Goal: Task Accomplishment & Management: Manage account settings

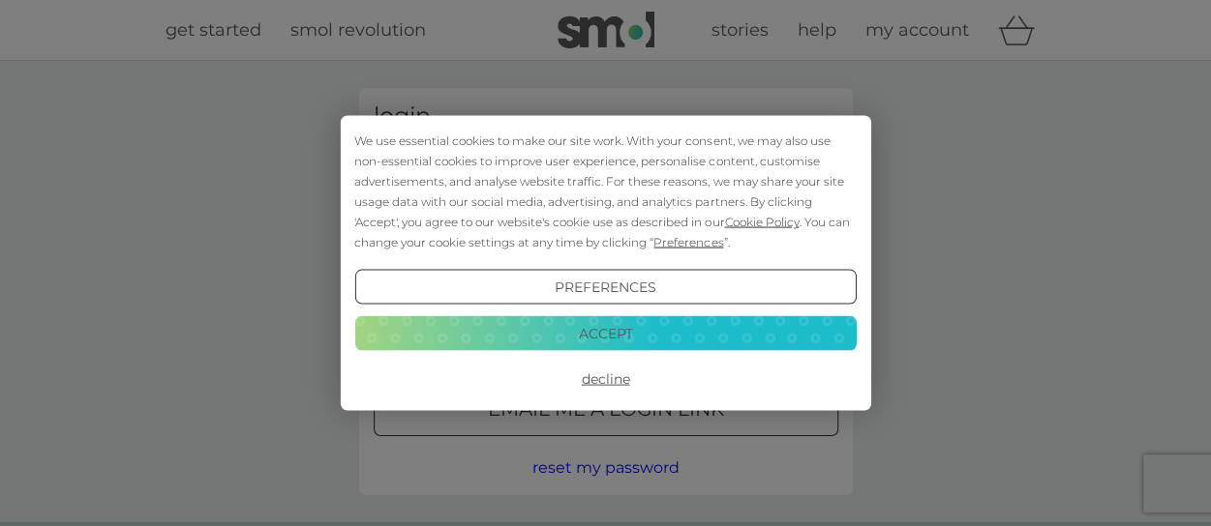
type input "[EMAIL_ADDRESS][DOMAIN_NAME]"
click at [598, 379] on button "Decline" at bounding box center [604, 379] width 501 height 35
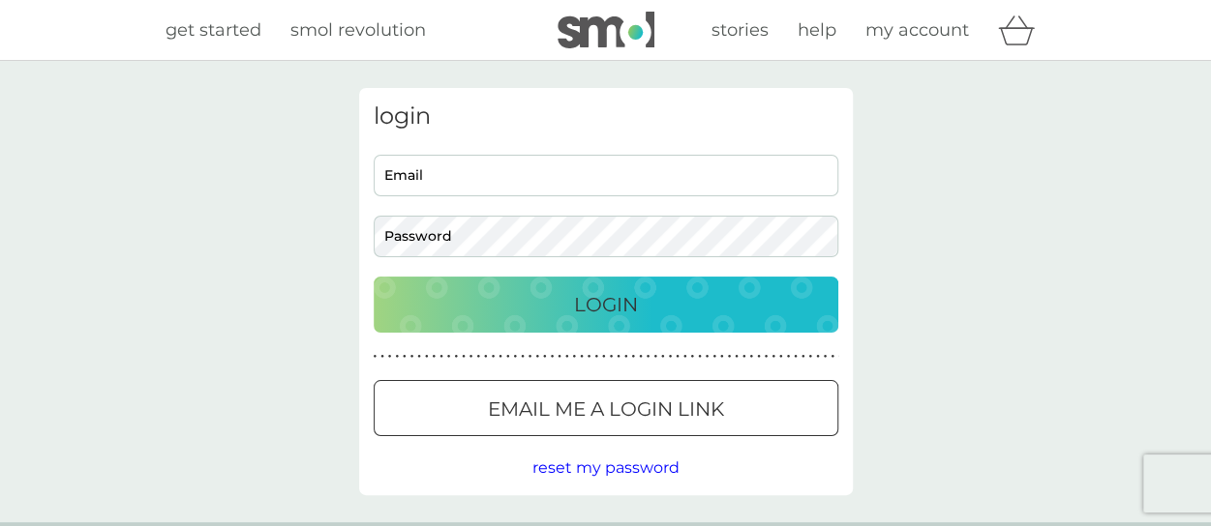
type input "[EMAIL_ADDRESS][DOMAIN_NAME]"
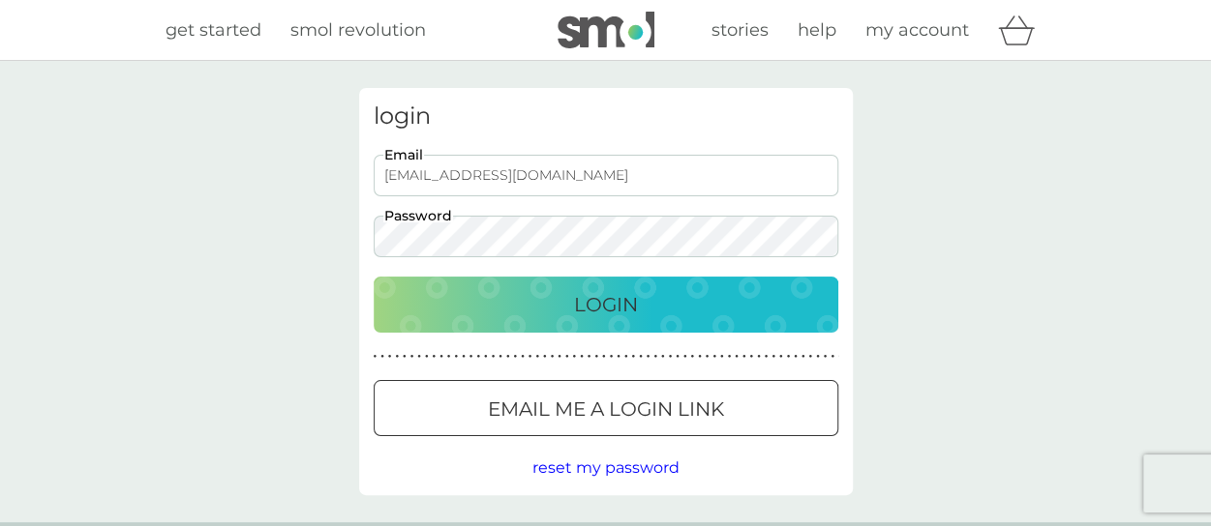
click at [618, 299] on p "Login" at bounding box center [606, 304] width 64 height 31
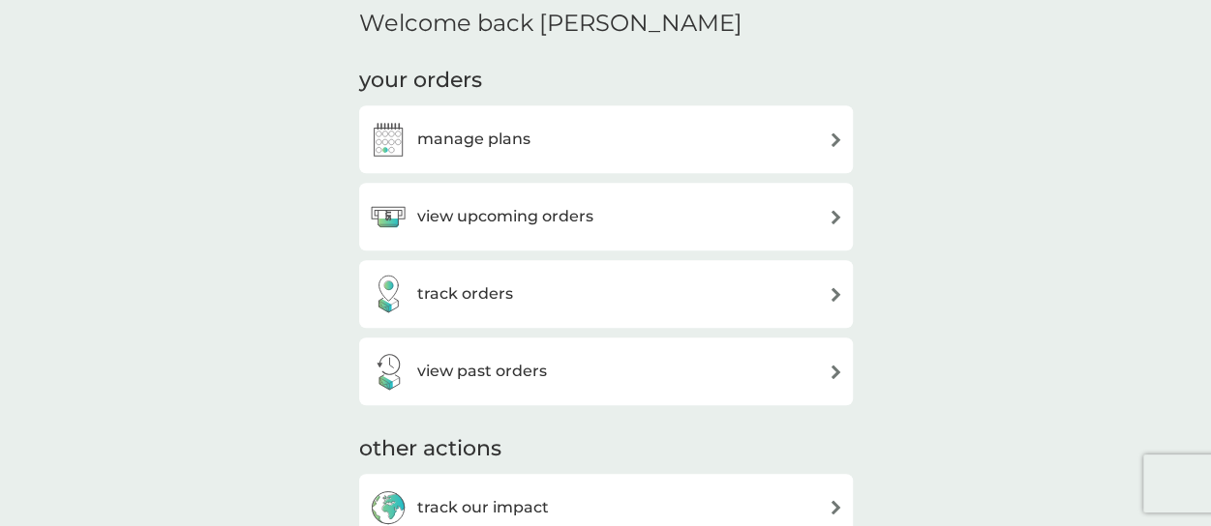
scroll to position [484, 0]
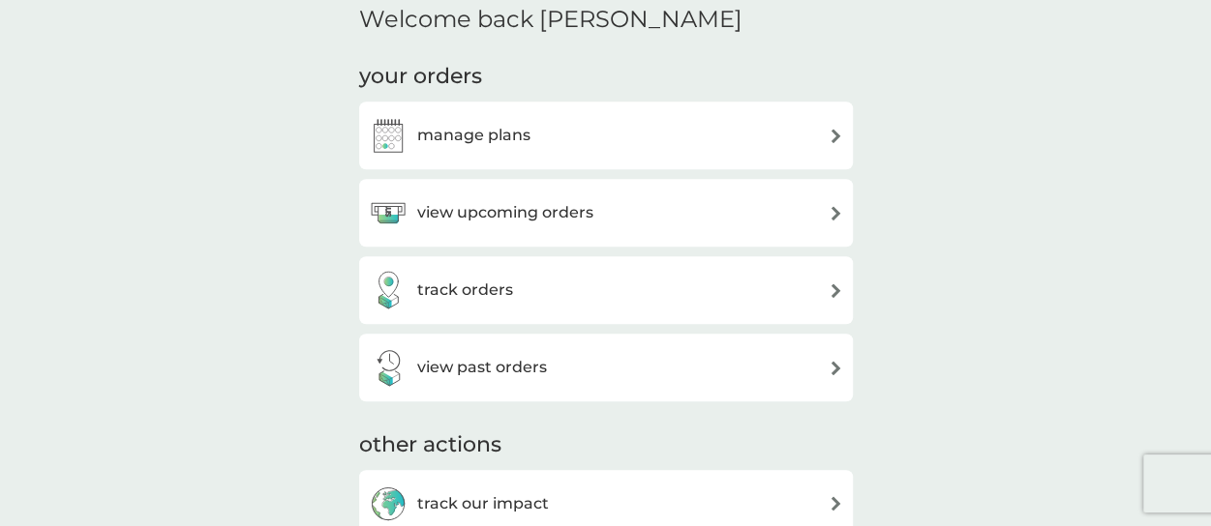
click at [728, 221] on div "view upcoming orders" at bounding box center [606, 213] width 474 height 39
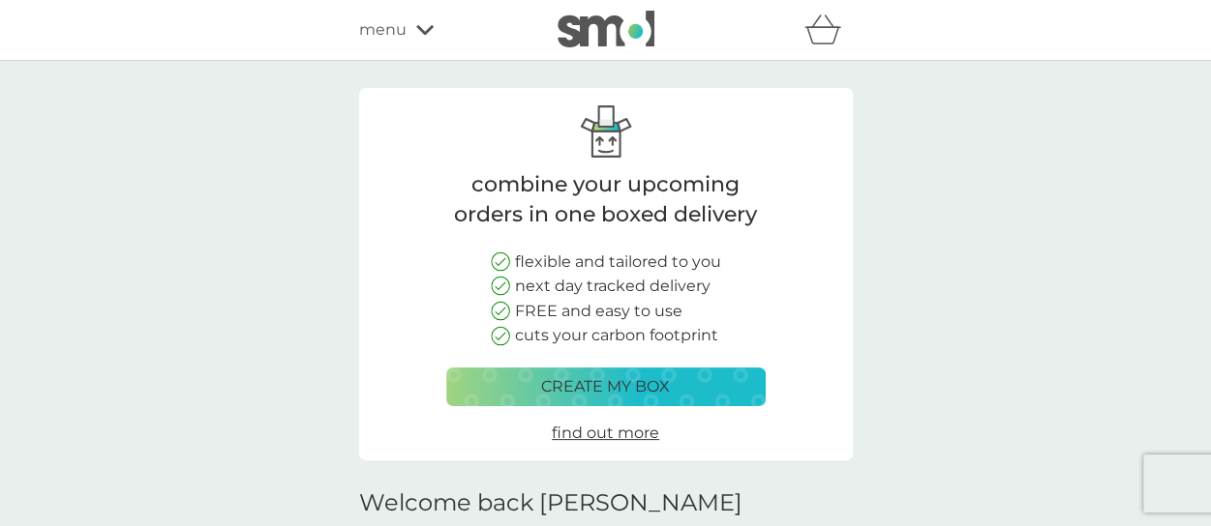
scroll to position [484, 0]
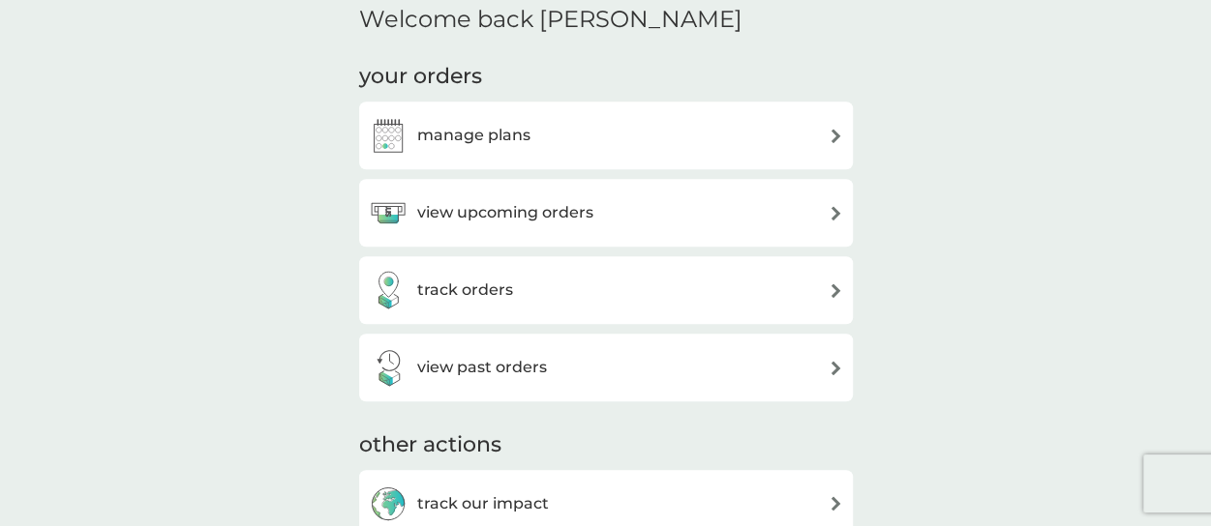
click at [469, 303] on h3 "track orders" at bounding box center [465, 290] width 96 height 25
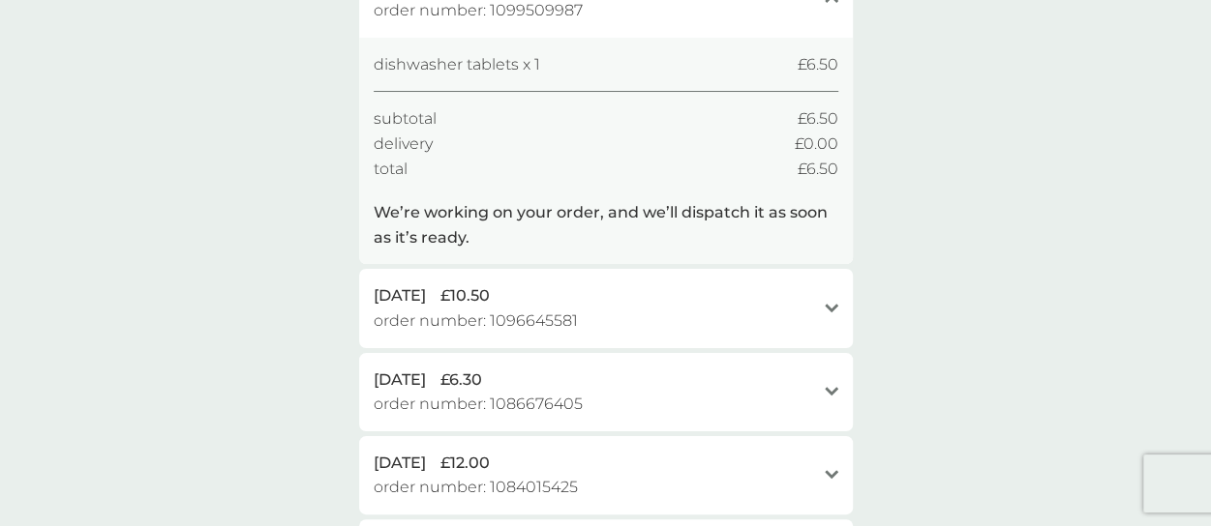
scroll to position [238, 0]
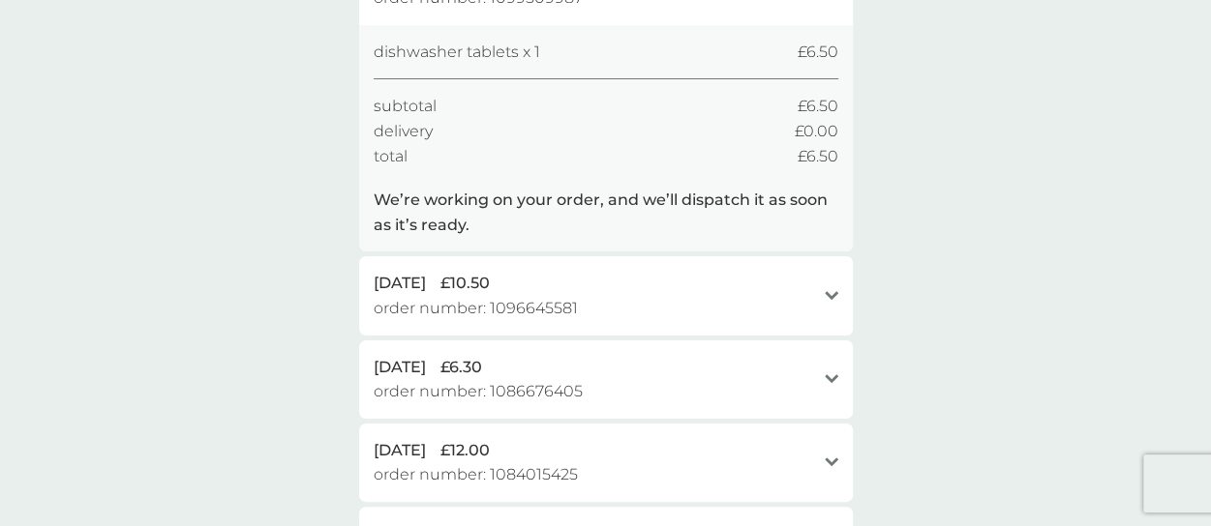
click at [832, 299] on icon "open" at bounding box center [831, 296] width 14 height 10
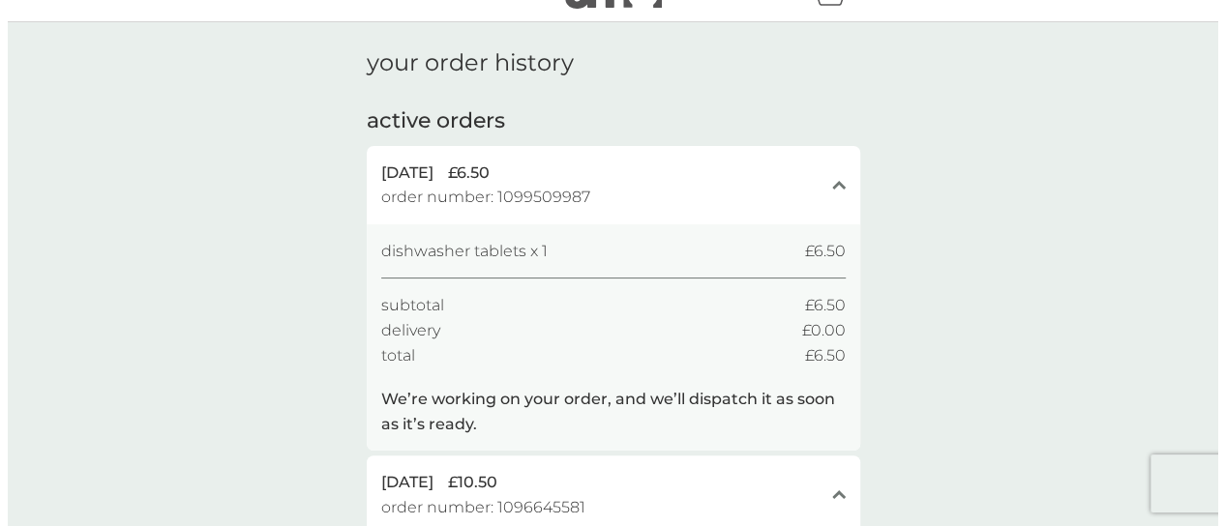
scroll to position [0, 0]
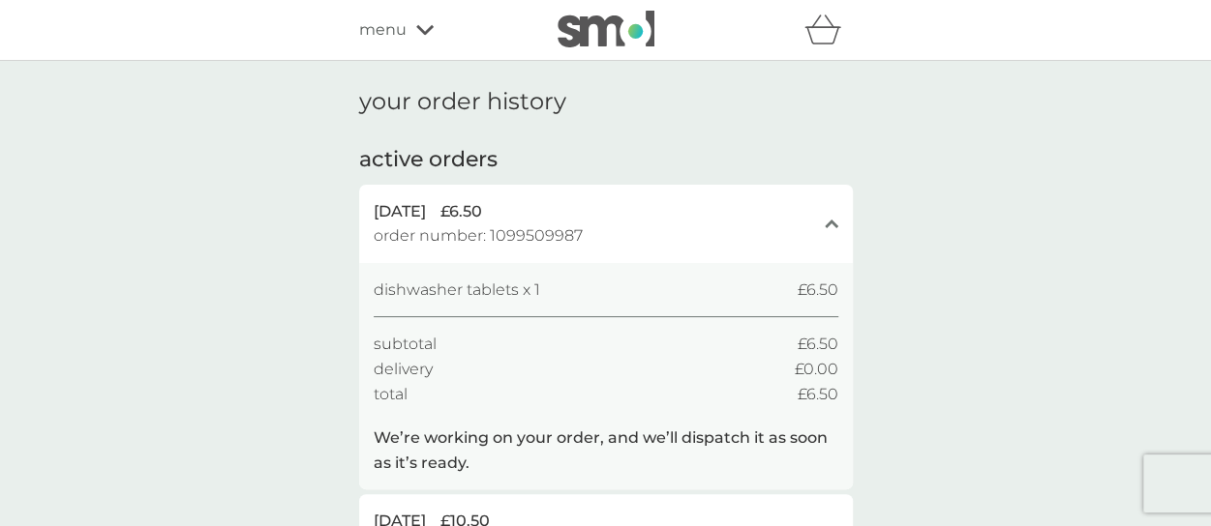
click at [422, 32] on icon at bounding box center [424, 30] width 17 height 10
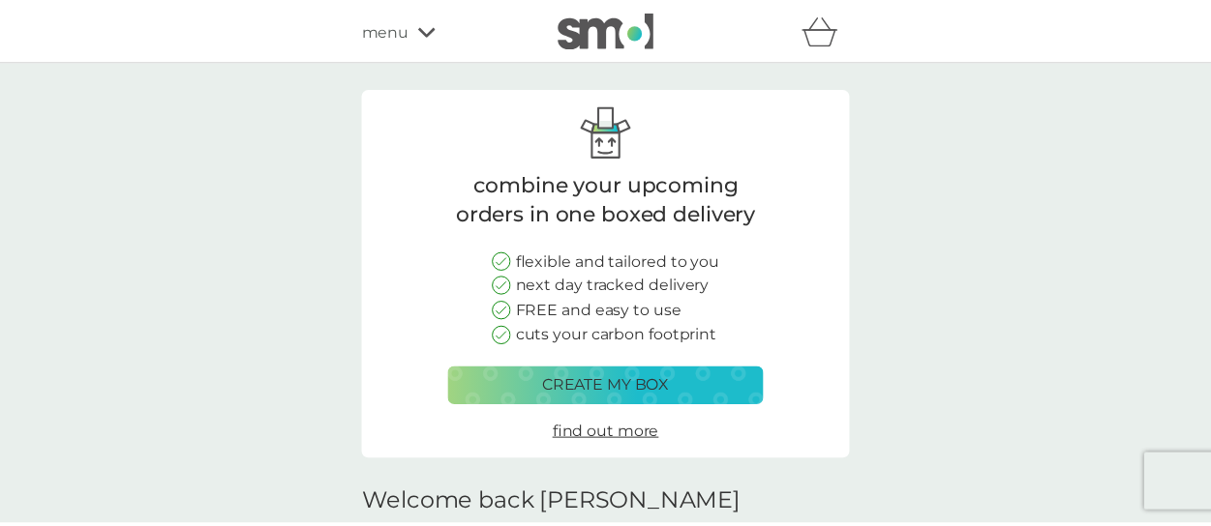
scroll to position [484, 0]
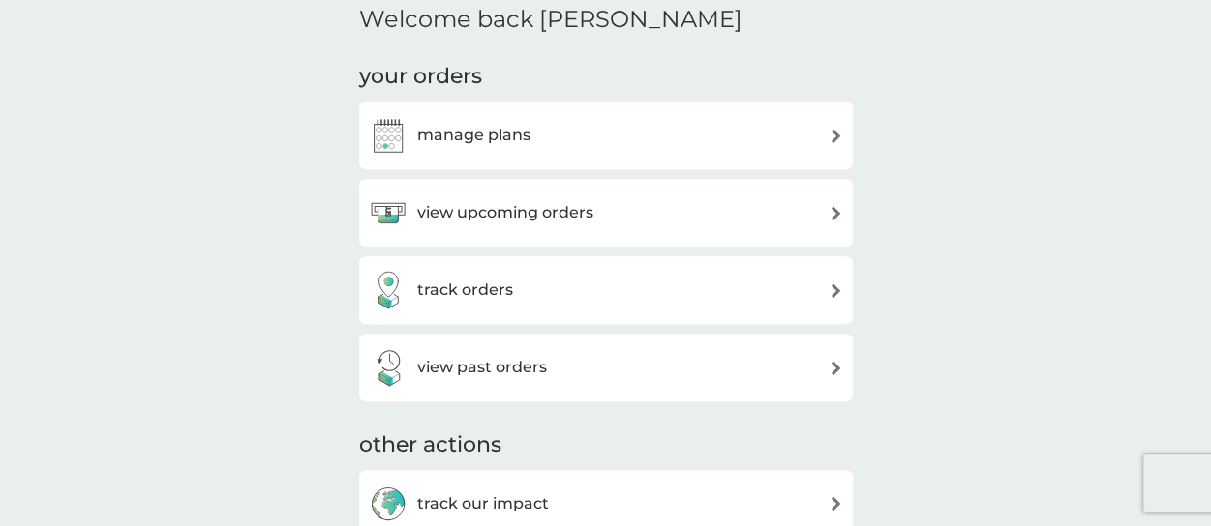
click at [525, 140] on h3 "manage plans" at bounding box center [473, 135] width 113 height 25
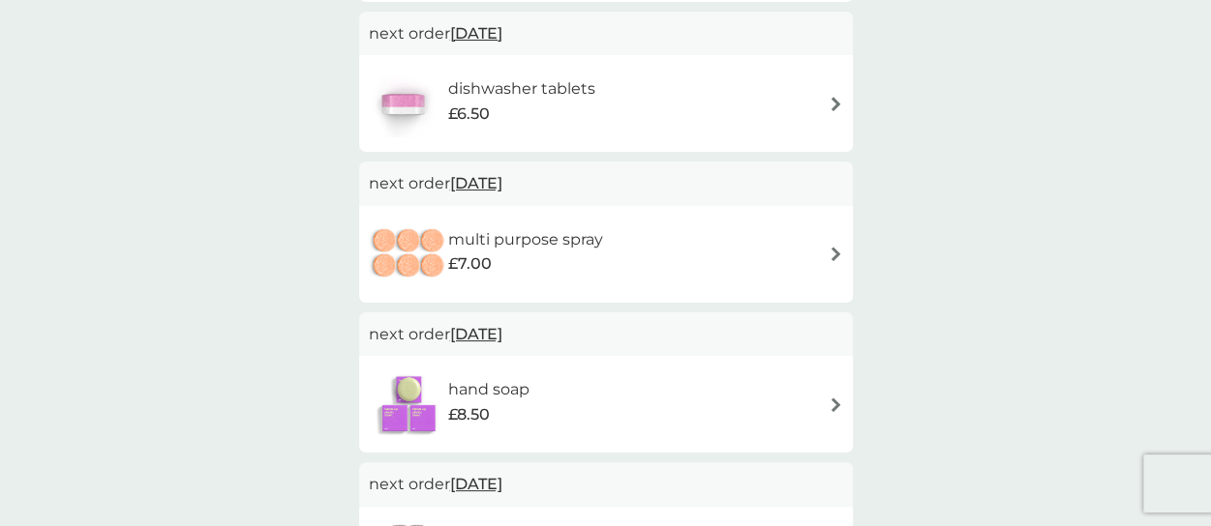
scroll to position [679, 0]
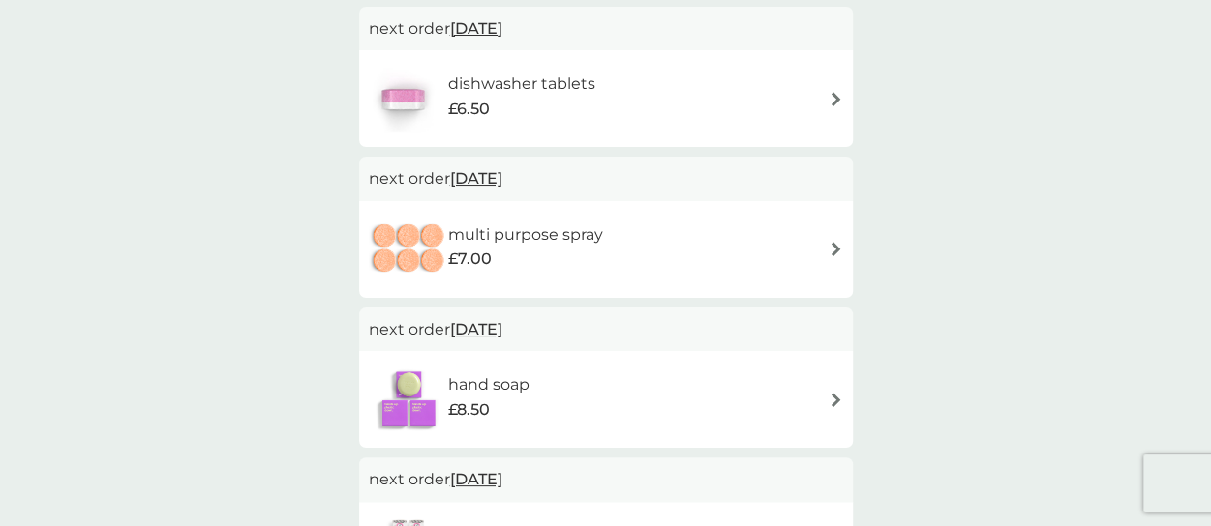
click at [828, 394] on img at bounding box center [835, 400] width 15 height 15
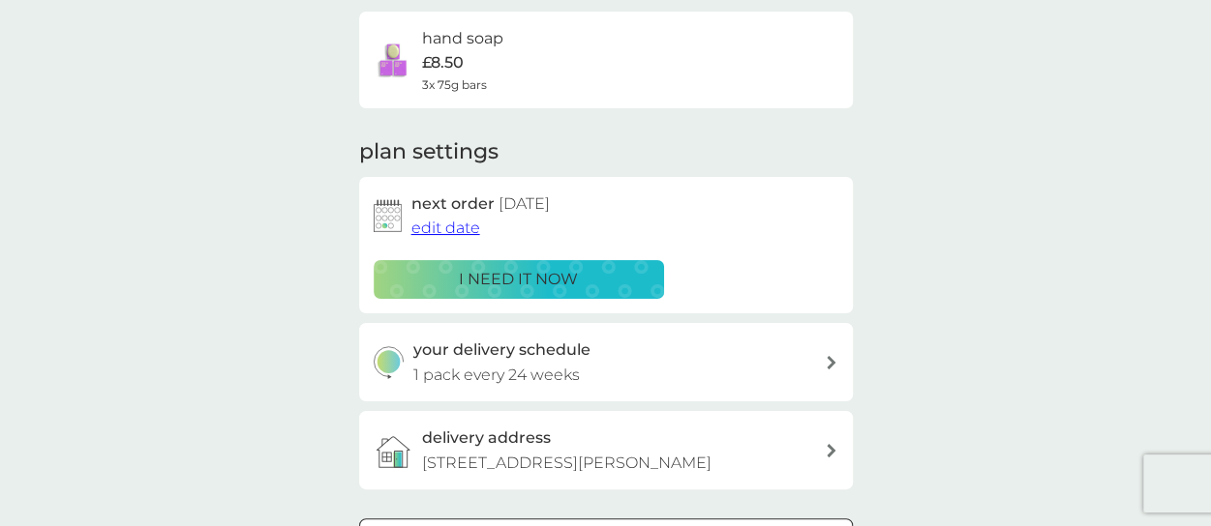
scroll to position [149, 0]
click at [426, 230] on span "edit date" at bounding box center [445, 229] width 69 height 18
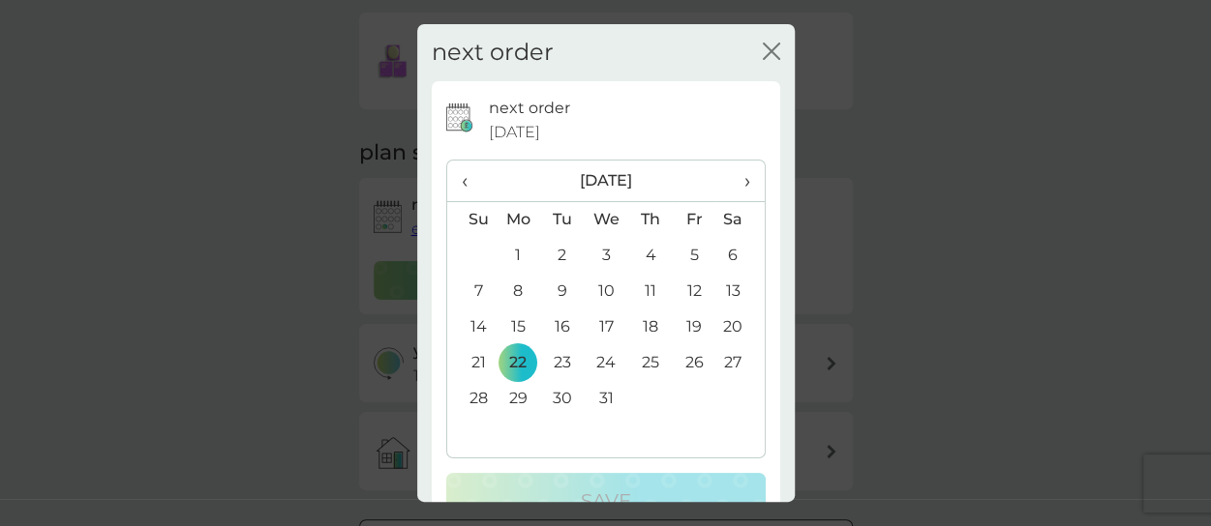
click at [763, 53] on icon "close" at bounding box center [771, 51] width 17 height 17
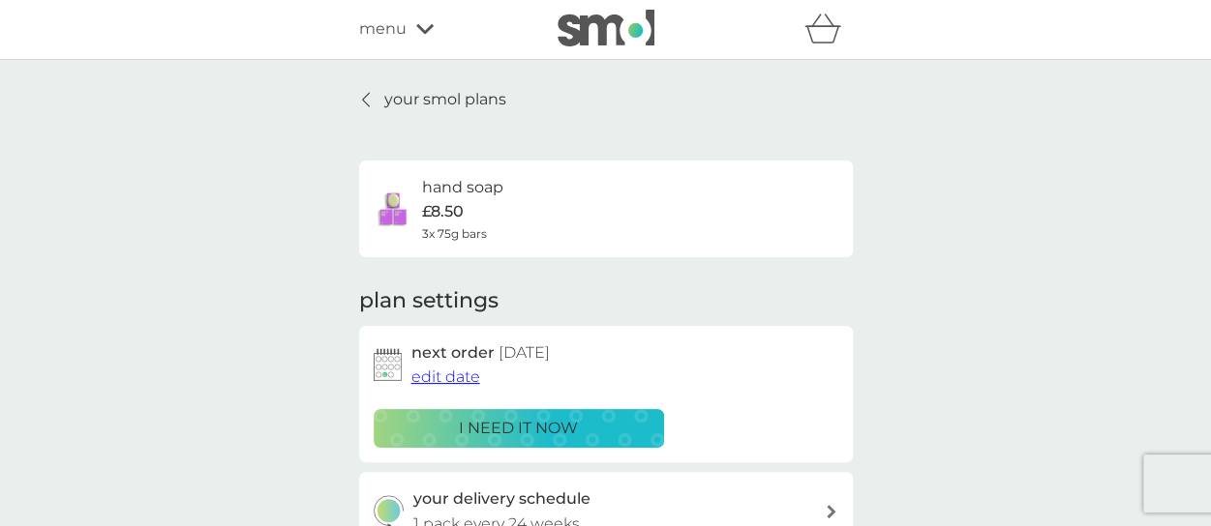
scroll to position [0, 0]
click at [360, 98] on div at bounding box center [367, 100] width 14 height 15
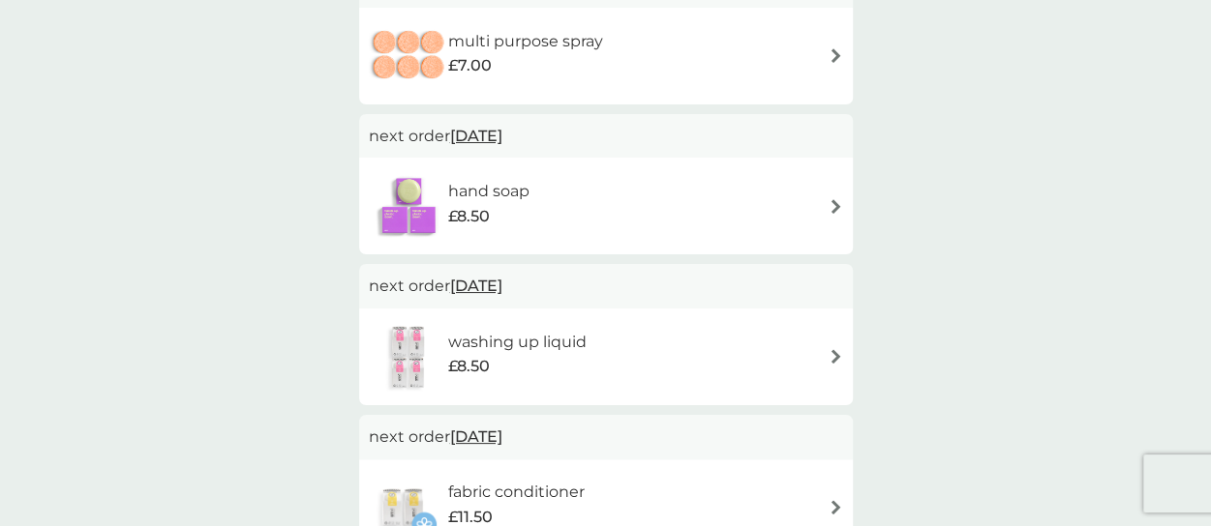
scroll to position [875, 0]
click at [417, 201] on img at bounding box center [408, 204] width 79 height 68
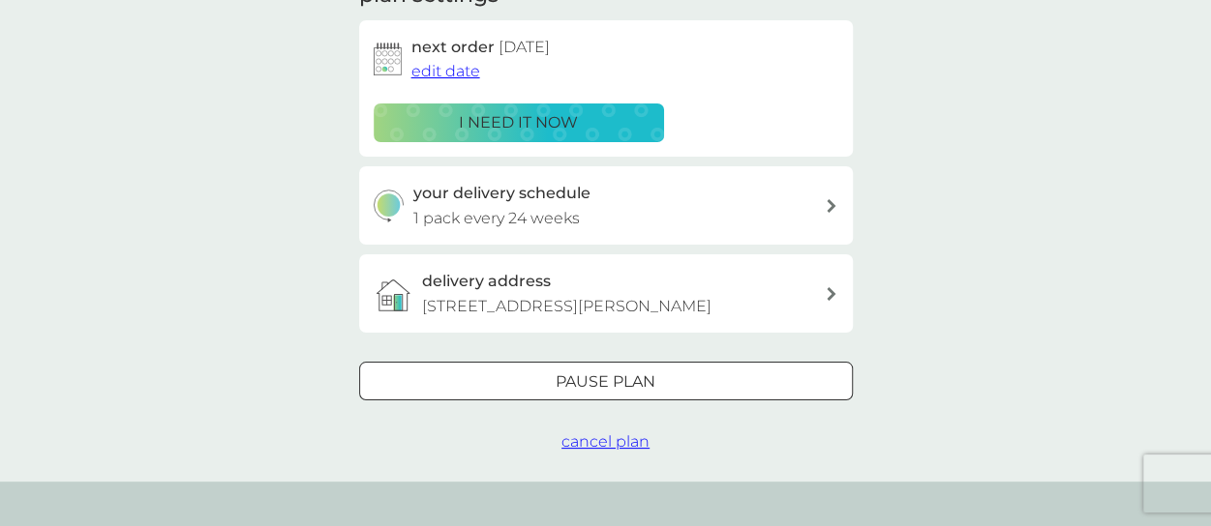
scroll to position [308, 0]
click at [621, 450] on span "cancel plan" at bounding box center [605, 441] width 88 height 18
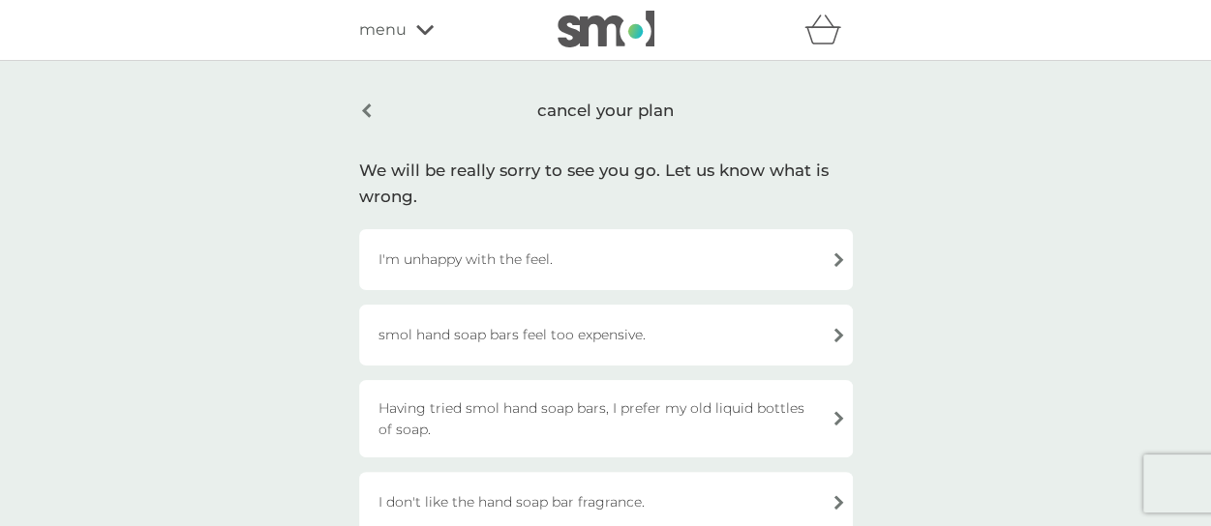
click at [364, 110] on div "cancel your plan" at bounding box center [606, 110] width 494 height 45
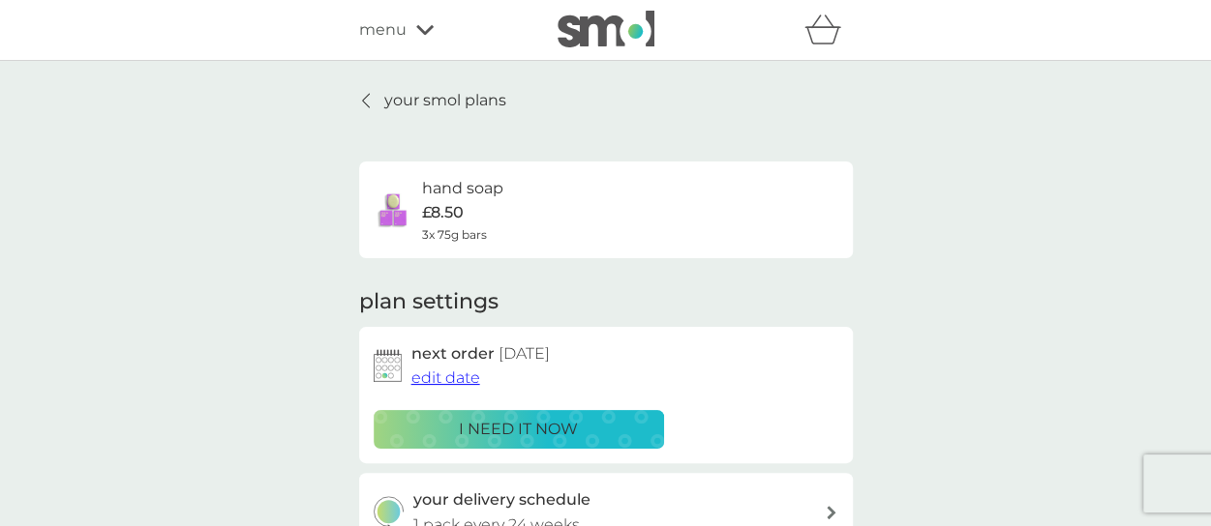
scroll to position [308, 0]
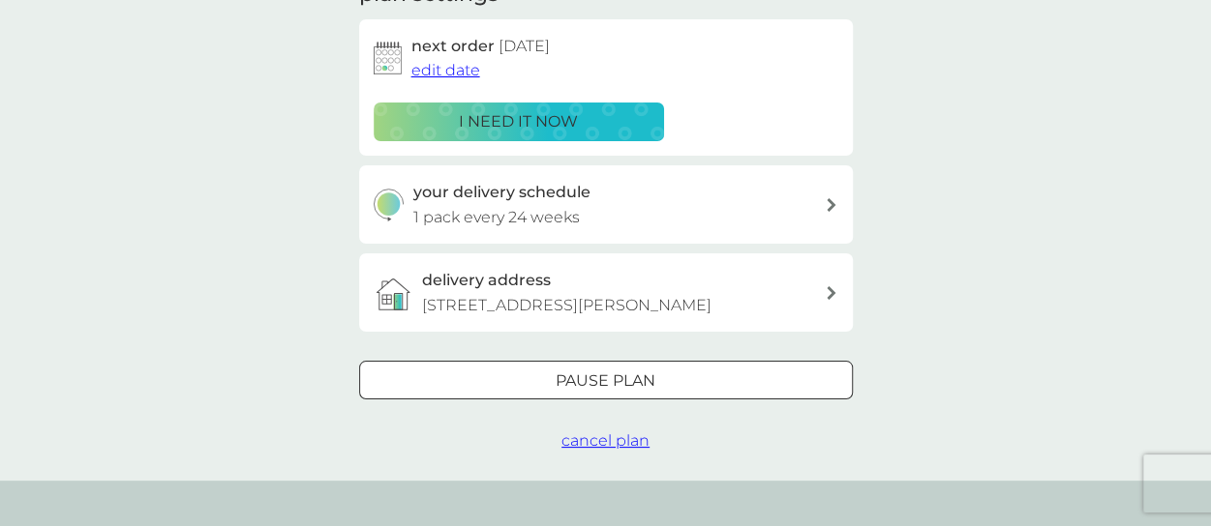
click at [595, 450] on span "cancel plan" at bounding box center [605, 441] width 88 height 18
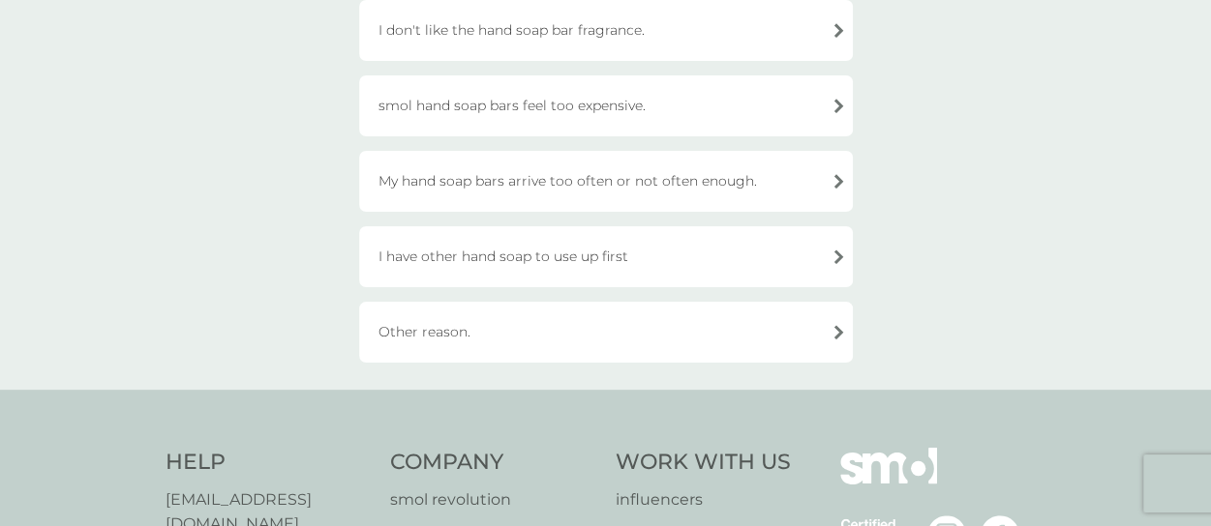
scroll to position [397, 0]
click at [834, 334] on div "Other reason." at bounding box center [606, 332] width 494 height 61
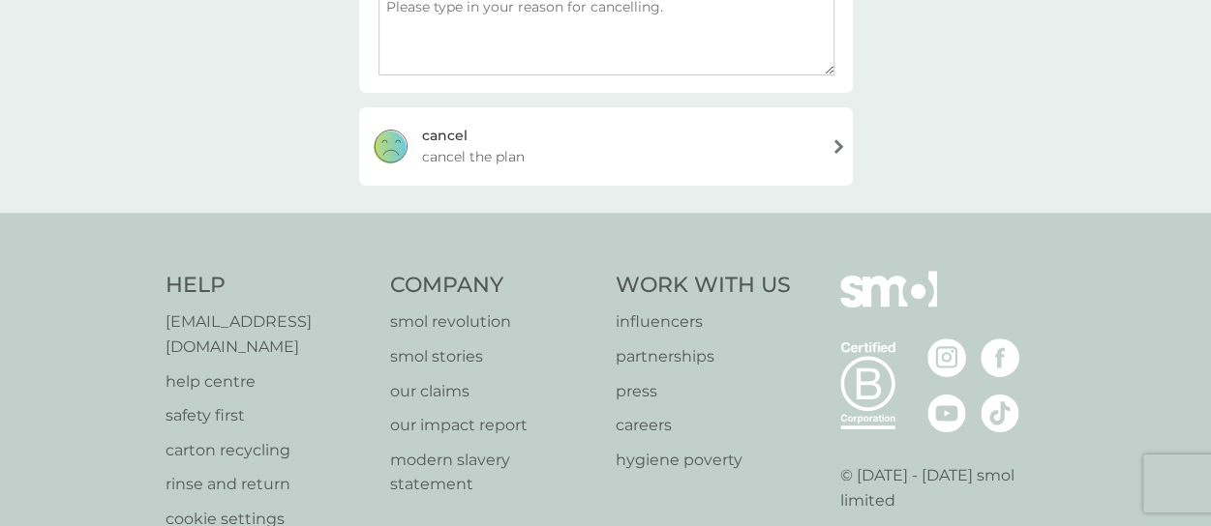
click at [828, 144] on div "[PERSON_NAME] the plan" at bounding box center [606, 145] width 494 height 77
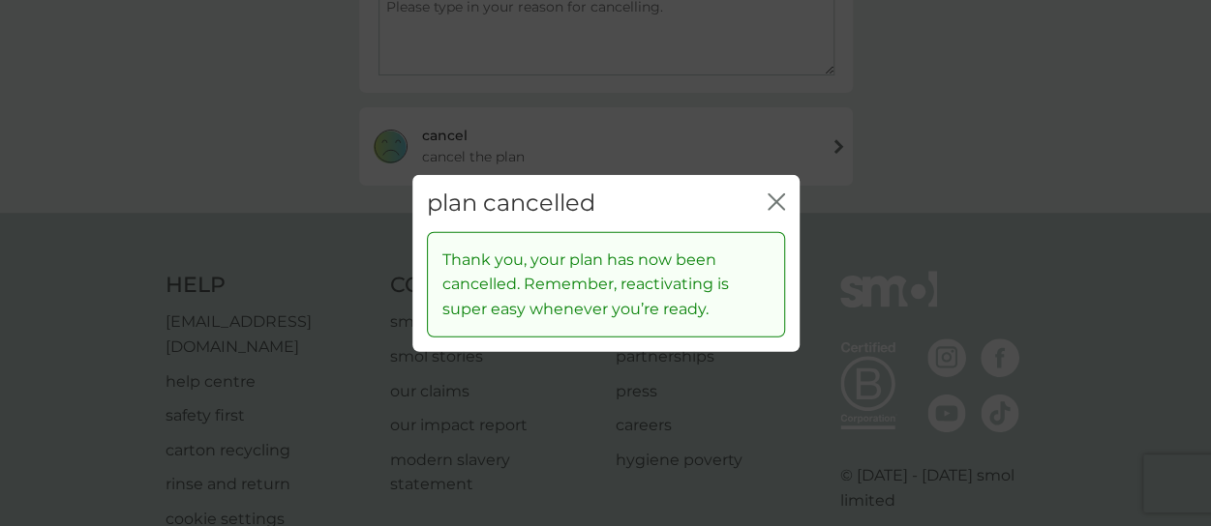
click at [772, 196] on icon "close" at bounding box center [775, 202] width 17 height 17
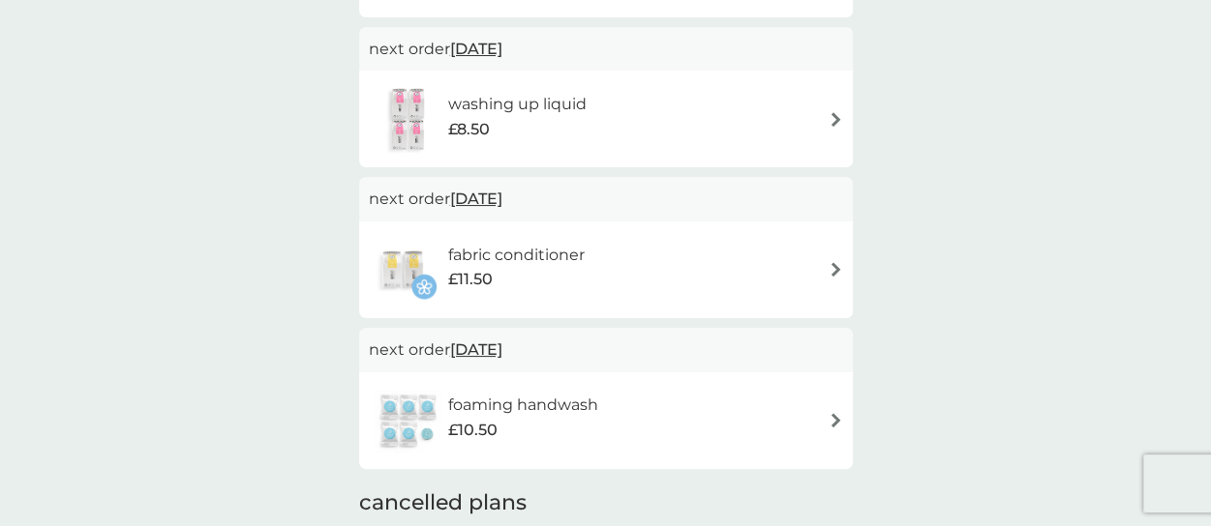
scroll to position [962, 0]
click at [834, 262] on img at bounding box center [835, 267] width 15 height 15
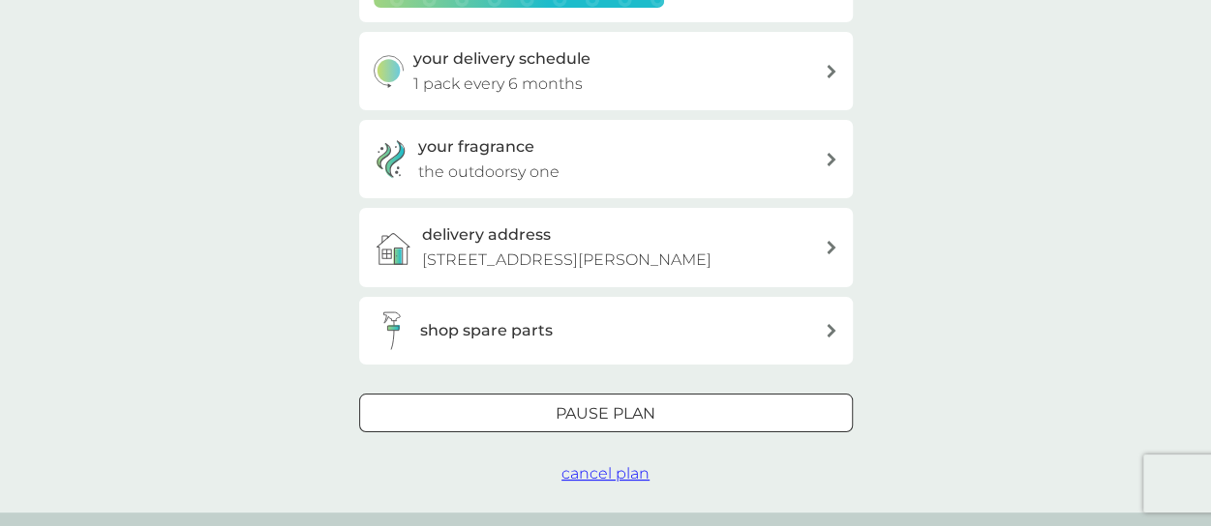
scroll to position [443, 0]
click at [637, 481] on span "cancel plan" at bounding box center [605, 472] width 88 height 18
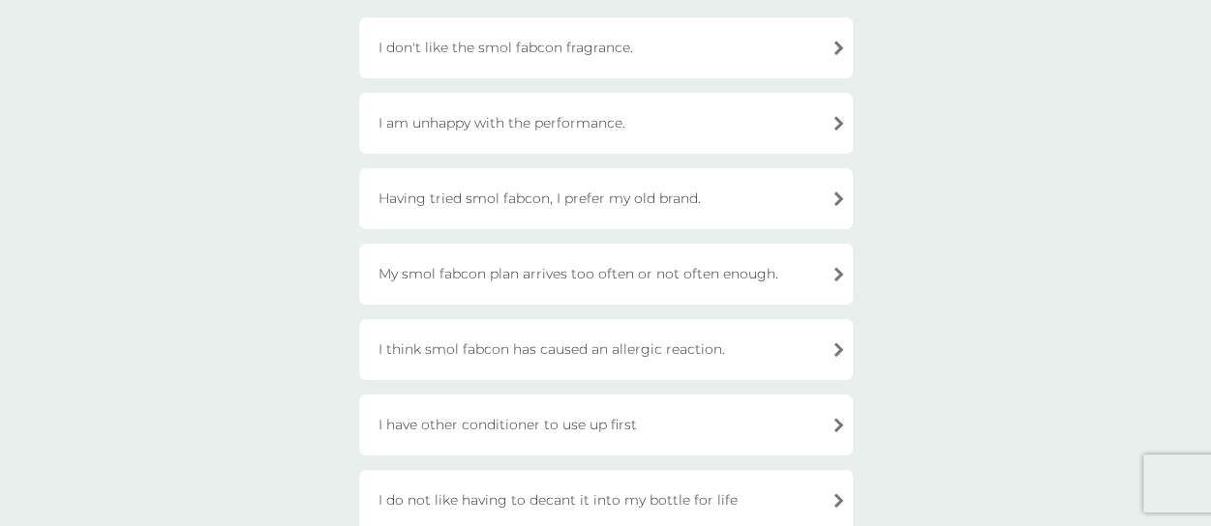
scroll to position [195, 0]
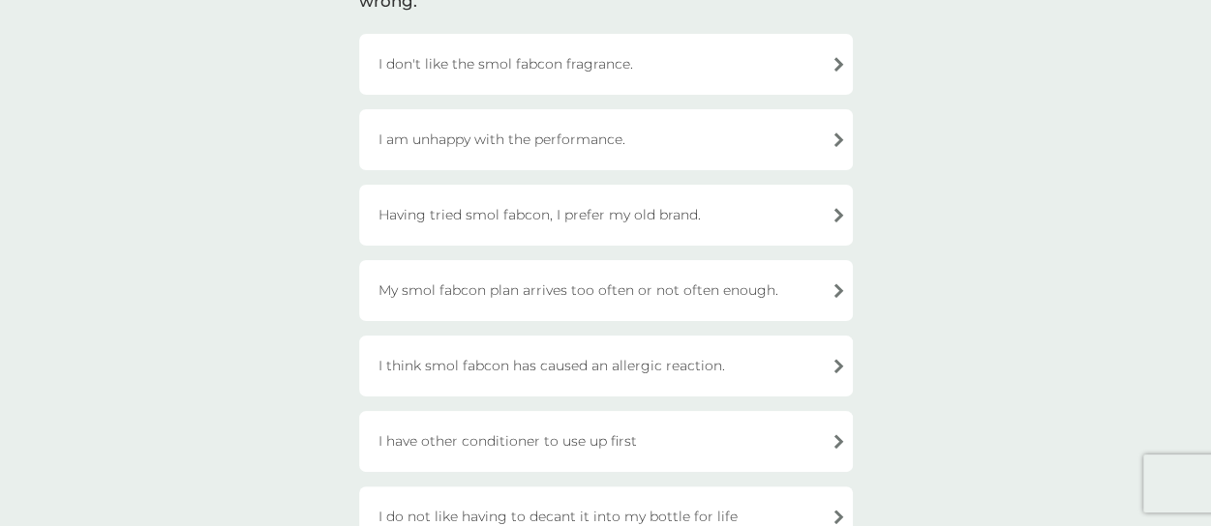
click at [836, 139] on div "I am unhappy with the performance." at bounding box center [606, 139] width 494 height 61
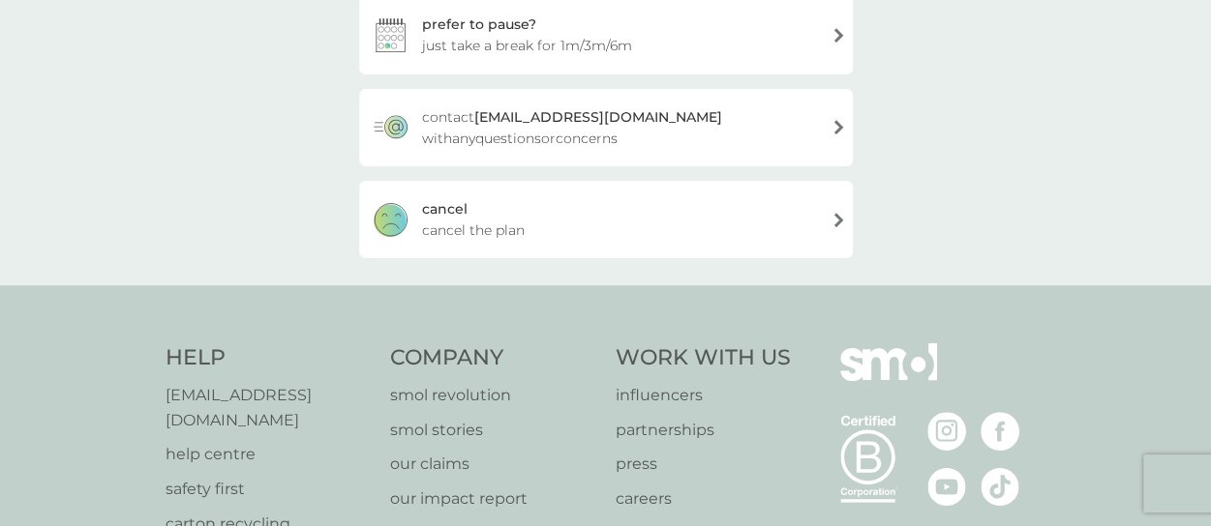
scroll to position [479, 0]
click at [461, 219] on span "cancel the plan" at bounding box center [473, 228] width 103 height 21
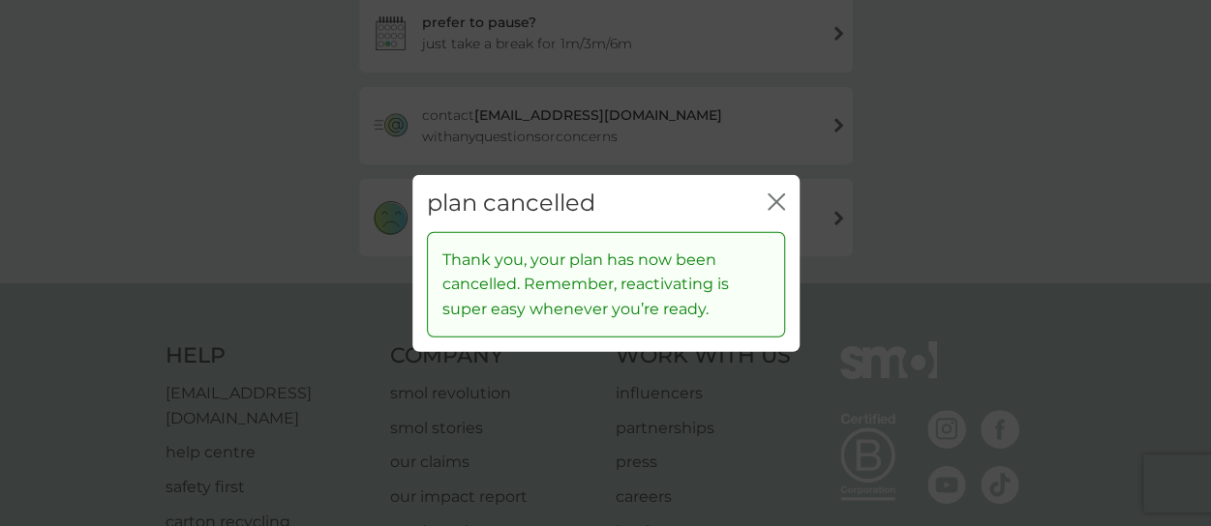
click at [770, 196] on icon "close" at bounding box center [772, 201] width 8 height 15
